Goal: Find specific page/section: Find specific page/section

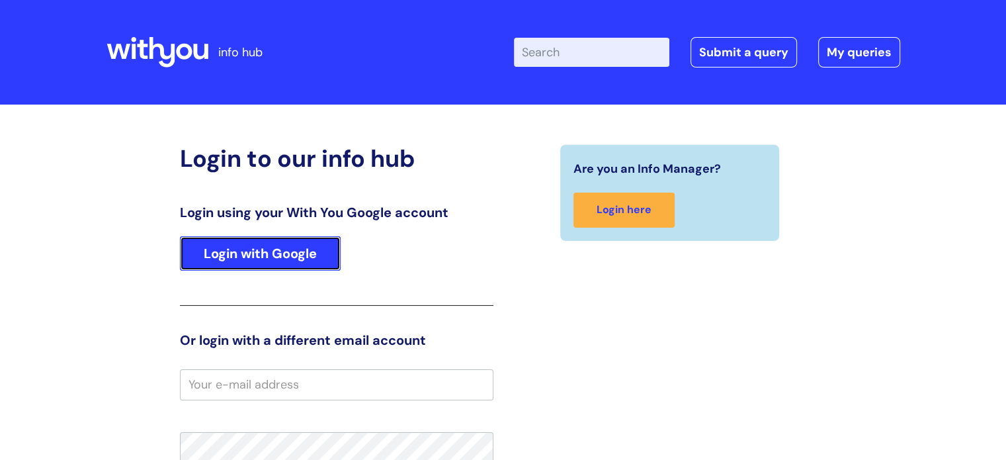
click at [304, 254] on link "Login with Google" at bounding box center [260, 253] width 161 height 34
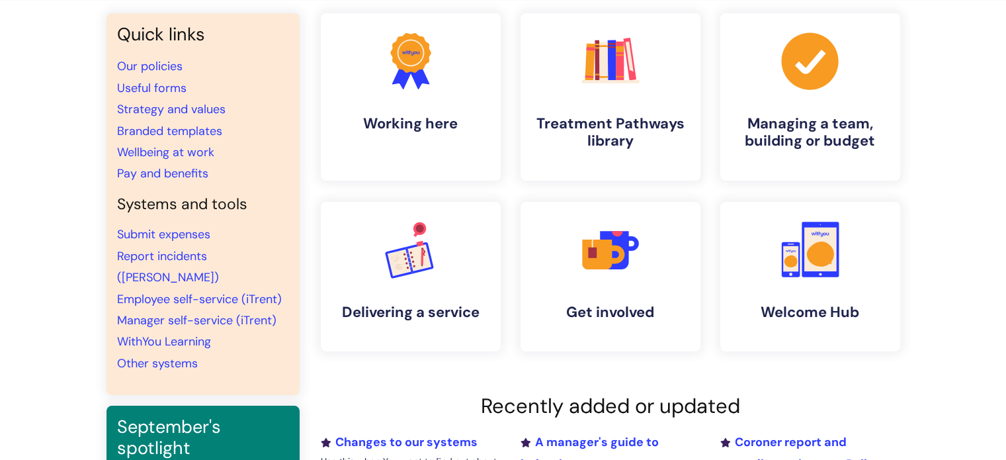
scroll to position [99, 0]
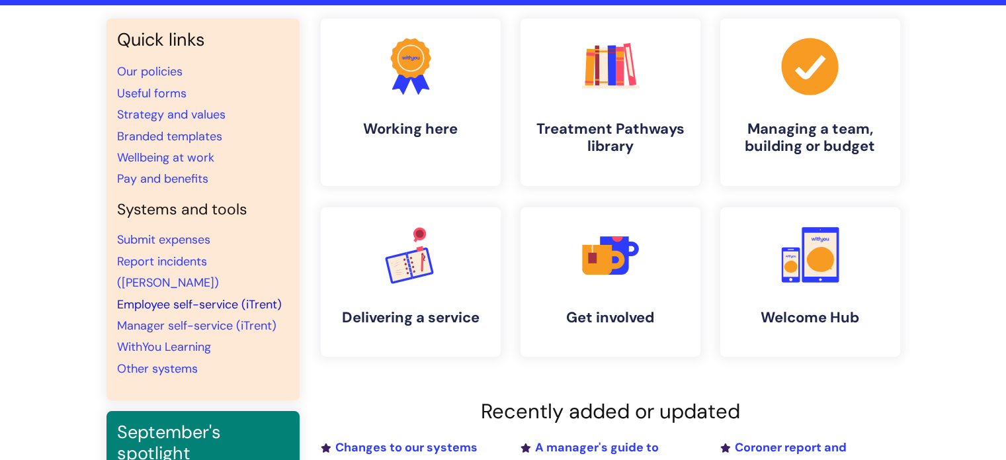
click at [239, 296] on link "Employee self-service (iTrent)" at bounding box center [199, 304] width 165 height 16
